Goal: Task Accomplishment & Management: Manage account settings

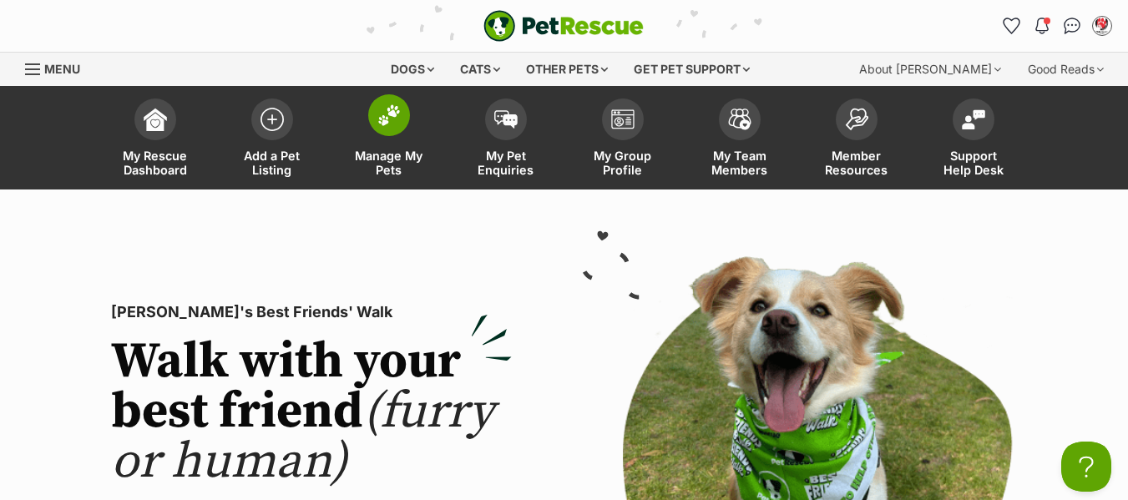
click at [383, 167] on span "Manage My Pets" at bounding box center [389, 163] width 75 height 28
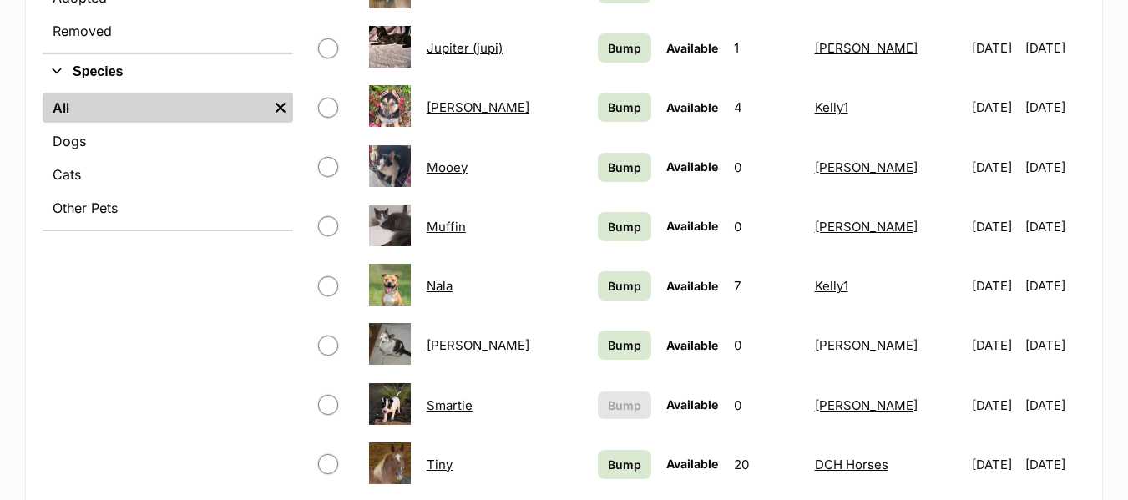
scroll to position [835, 0]
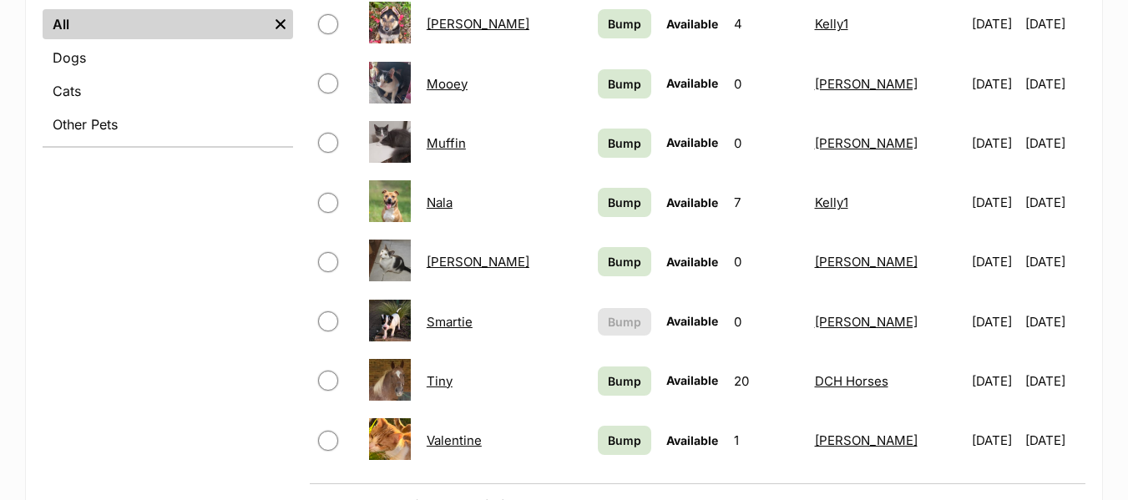
click at [443, 322] on link "Smartie" at bounding box center [450, 322] width 46 height 16
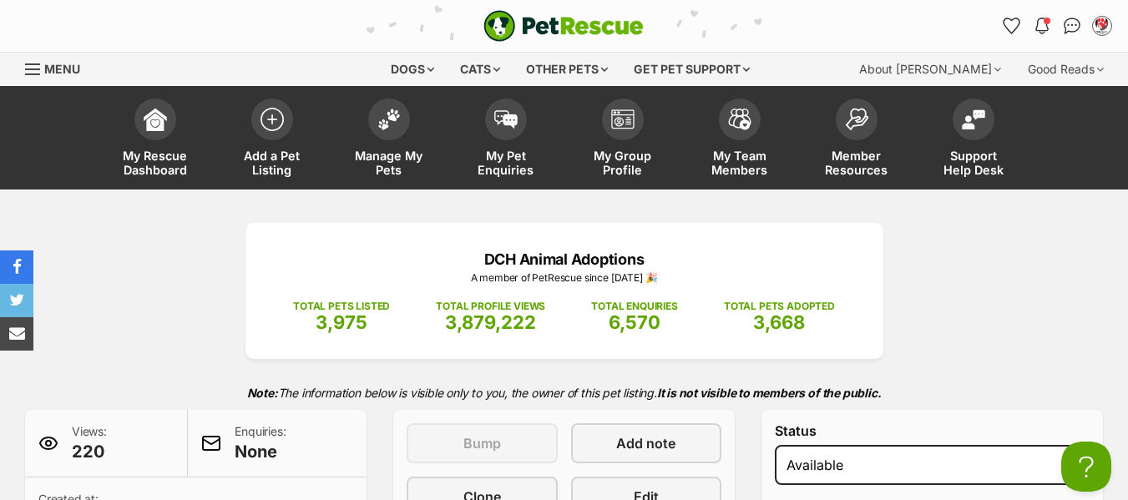
click at [29, 68] on span "Menu" at bounding box center [32, 69] width 15 height 2
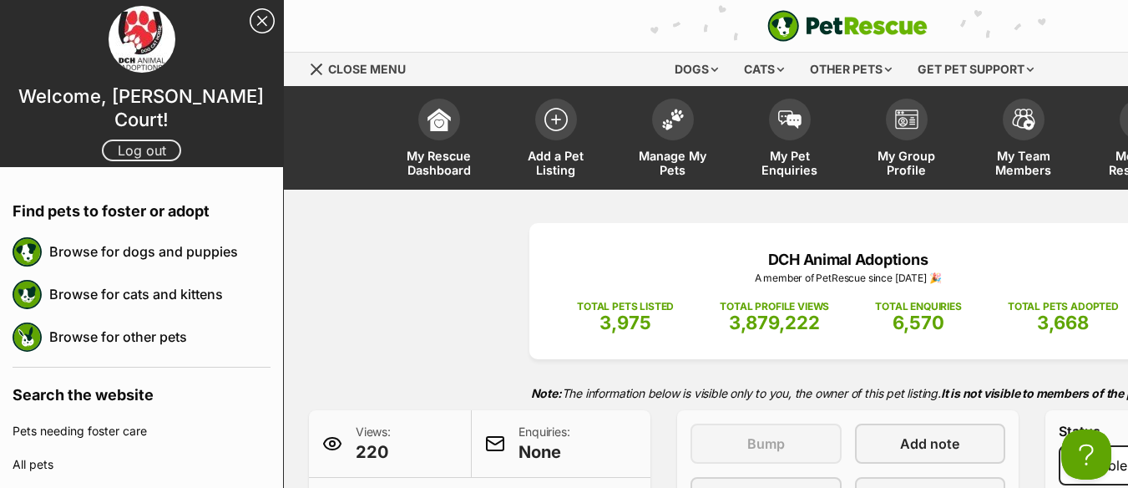
click at [122, 139] on link "Log out" at bounding box center [141, 150] width 79 height 22
